Goal: Transaction & Acquisition: Download file/media

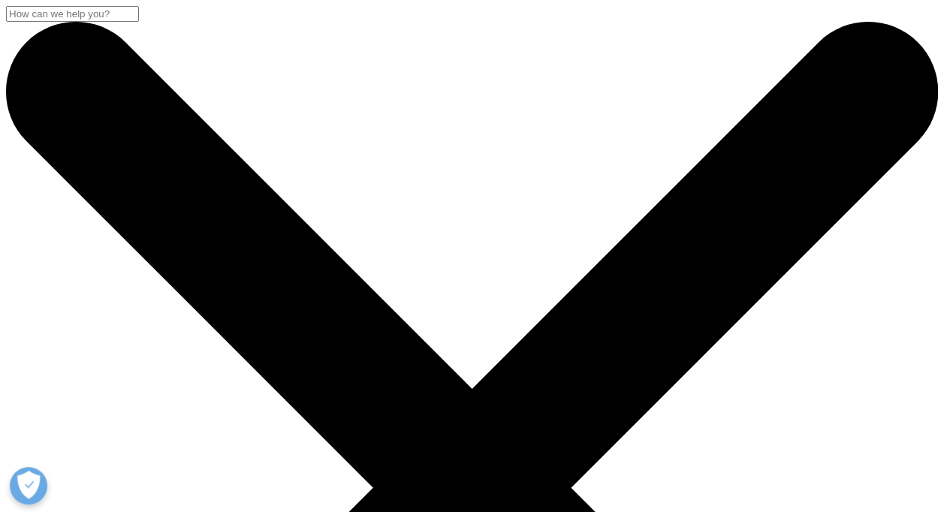
drag, startPoint x: 20, startPoint y: 194, endPoint x: 577, endPoint y: 373, distance: 584.7
copy div "Transforming Oncology Referrals with Smarter Physician Engagement: A Case Study…"
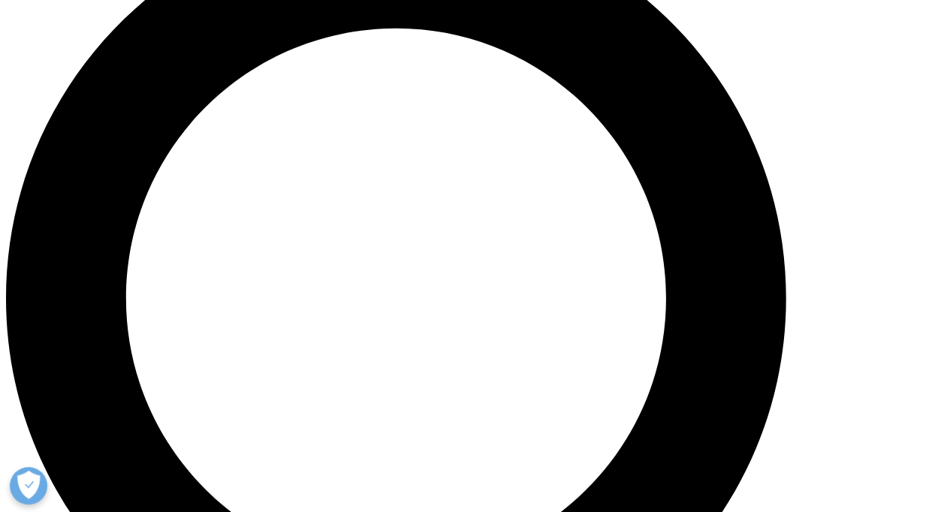
scroll to position [1052, 0]
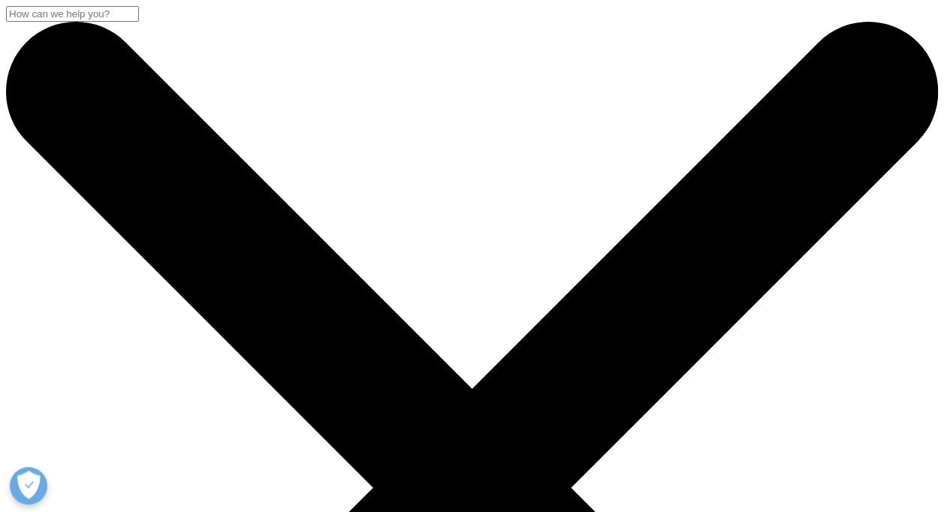
drag, startPoint x: 23, startPoint y: 195, endPoint x: 556, endPoint y: 388, distance: 567.3
copy div "Transforming Oncology Referrals with Smarter Physician Engagement: A Case Study…"
